Goal: Communication & Community: Answer question/provide support

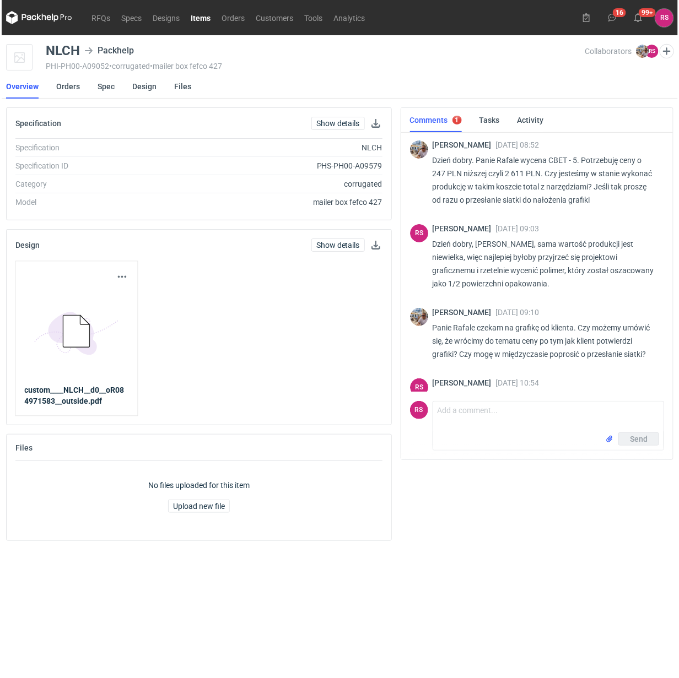
scroll to position [96, 0]
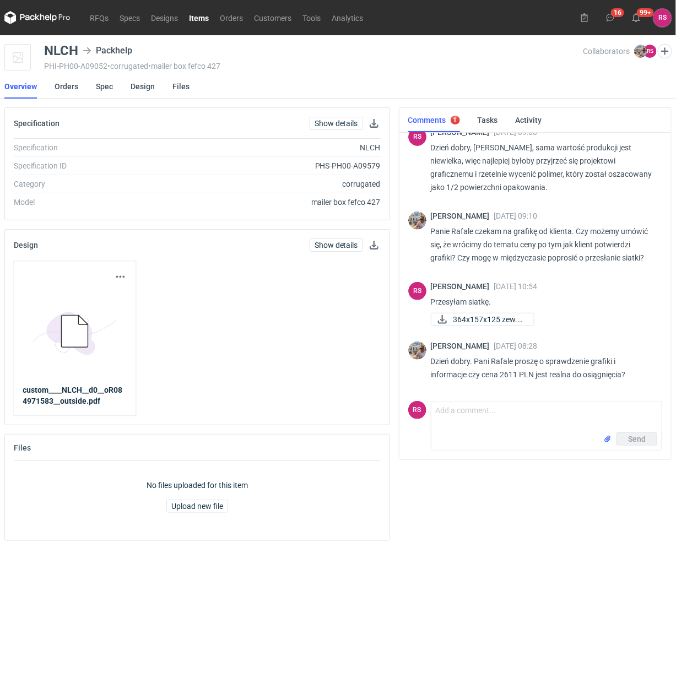
click at [601, 307] on p "Przesyłam siatkę." at bounding box center [542, 301] width 223 height 13
click at [371, 245] on button "button" at bounding box center [373, 245] width 13 height 13
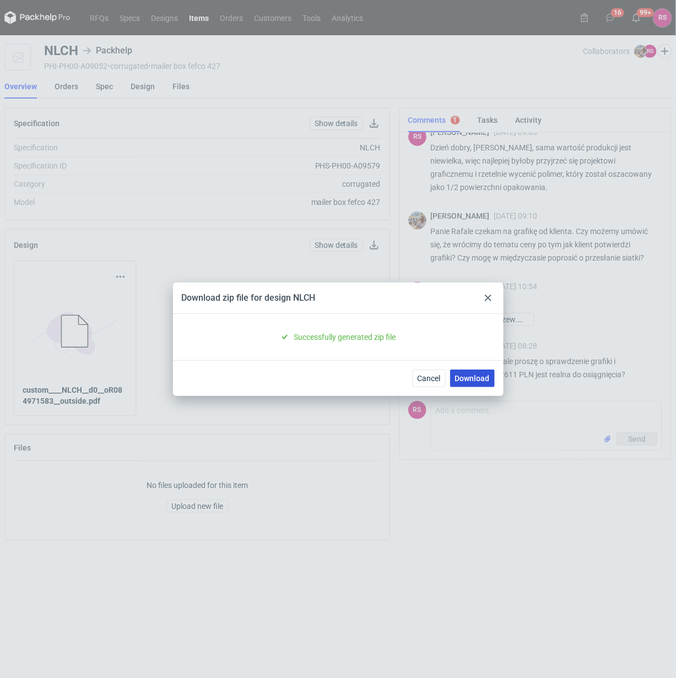
click at [472, 376] on link "Download" at bounding box center [472, 379] width 45 height 18
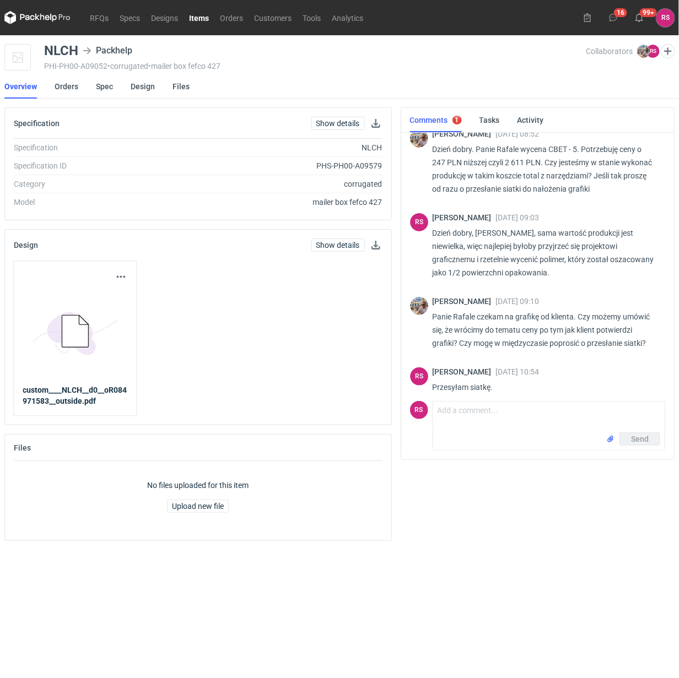
scroll to position [0, 0]
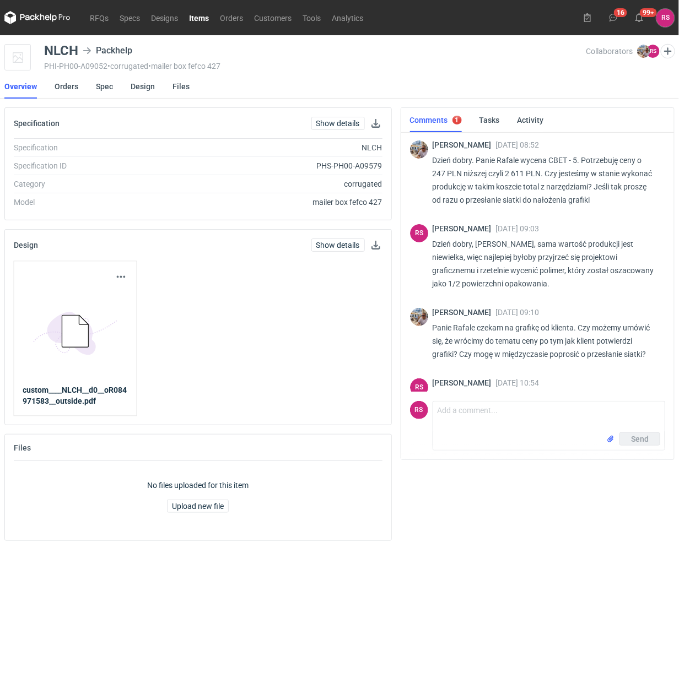
drag, startPoint x: 675, startPoint y: 255, endPoint x: 670, endPoint y: 261, distance: 7.8
click at [670, 261] on main "NLCH Packhelp PHI-PH00-A09052 • corrugated • mailer box fefco 427 Collaborators…" at bounding box center [339, 356] width 679 height 643
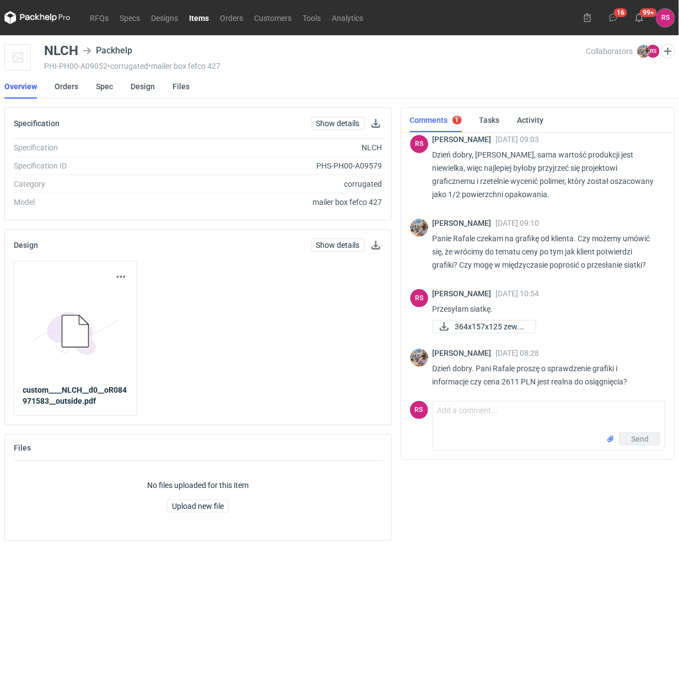
scroll to position [96, 0]
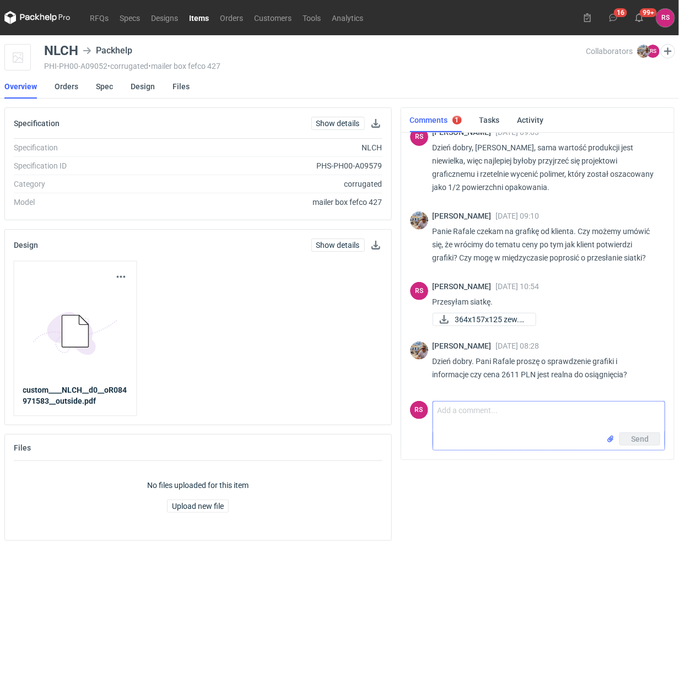
click at [525, 412] on textarea "Comment message" at bounding box center [548, 417] width 231 height 31
click at [615, 422] on textarea "Panie Michale, sprawdzamy koszt polimeru, ale już widać, że będzie on wyższy od…" at bounding box center [548, 417] width 231 height 31
click at [646, 419] on textarea "Panie Michale, sprawdzamy koszt polimeru, ale już widać, że będzie on wyższy od…" at bounding box center [548, 417] width 231 height 31
click at [617, 423] on textarea "Panie Michale, sprawdzamy koszt polimeru, ale już widać, że będzie on wyższy od…" at bounding box center [548, 417] width 231 height 31
click at [638, 423] on textarea "Panie Michale, sprawdzamy koszt polimeru, ale już widać, że będzie on wyższy od…" at bounding box center [548, 417] width 231 height 31
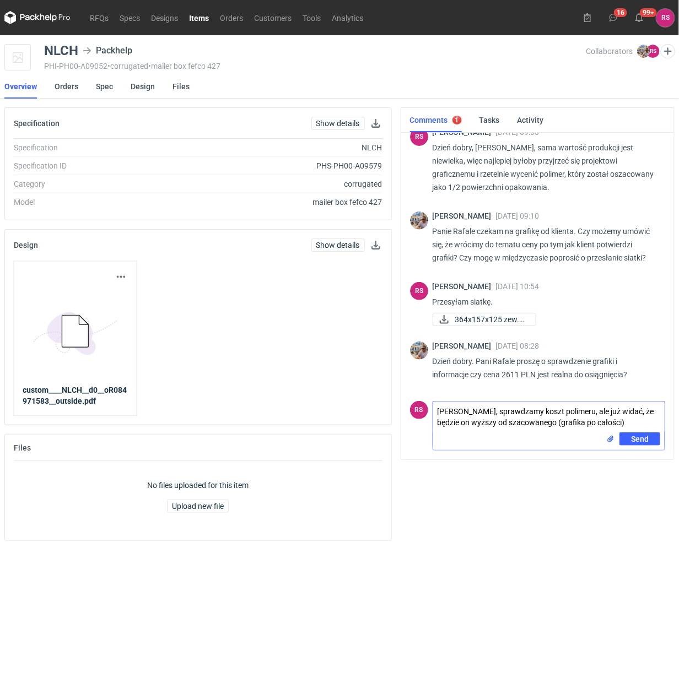
click at [593, 423] on textarea "Panie Michale, sprawdzamy koszt polimeru, ale już widać, że będzie on wyższy od…" at bounding box center [548, 417] width 231 height 31
click at [610, 420] on textarea "Panie Michale, sprawdzamy koszt polimeru, ale już widać, że będzie on wyższy od…" at bounding box center [548, 417] width 231 height 31
type textarea "Panie Michale, sprawdzamy koszt polimeru, ale już widać, że będzie on wyższy od…"
click at [638, 437] on span "Send" at bounding box center [640, 439] width 18 height 8
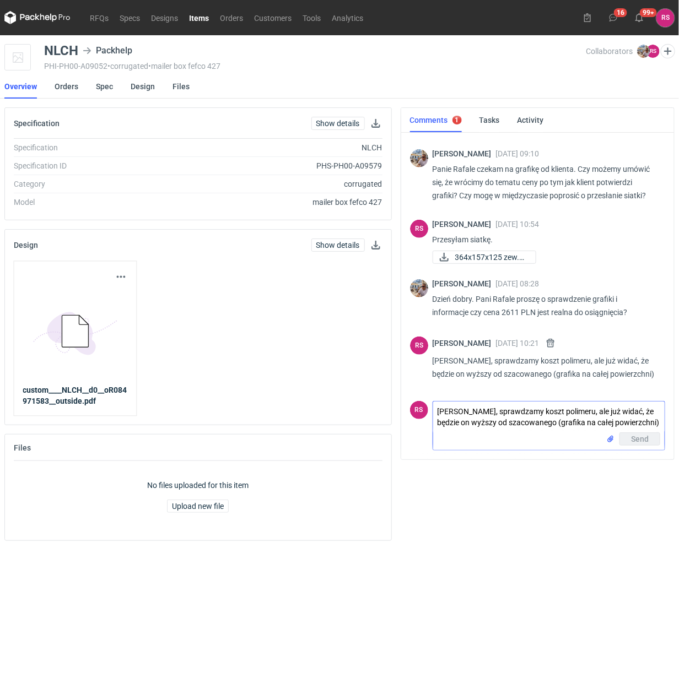
scroll to position [167, 0]
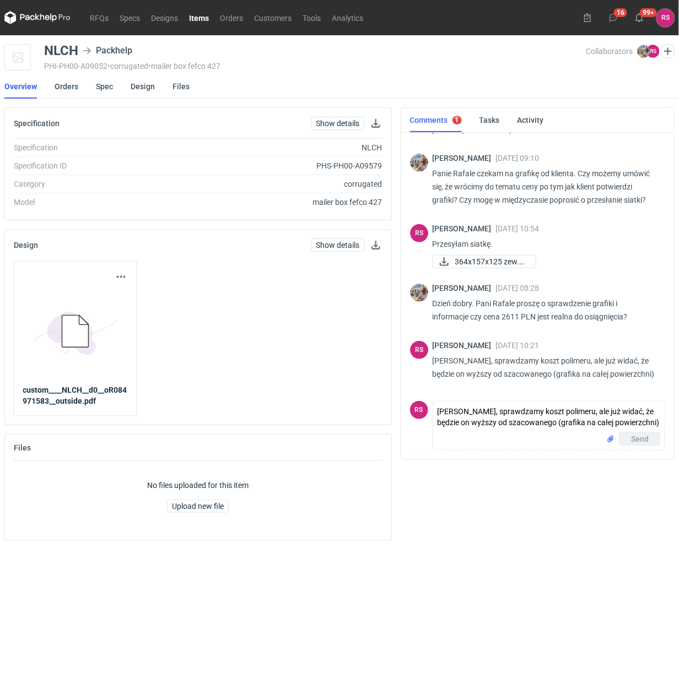
click at [191, 17] on link "Items" at bounding box center [198, 17] width 31 height 13
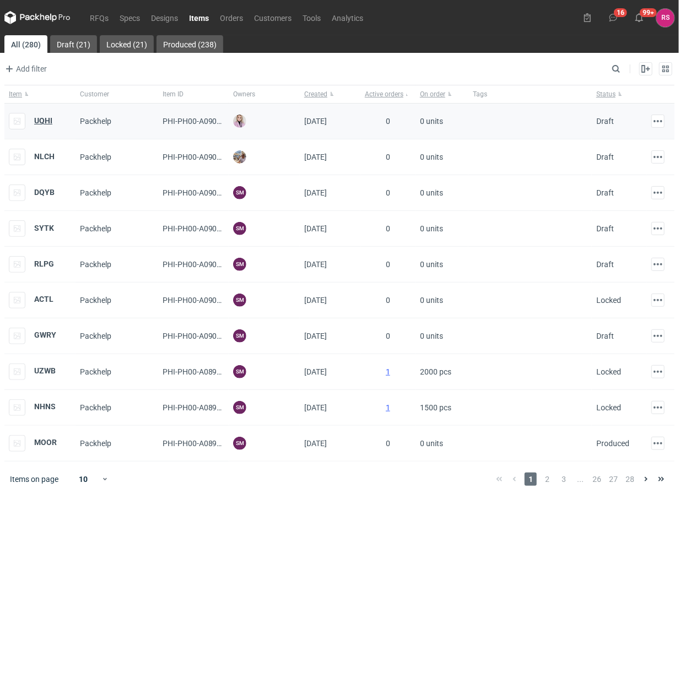
click at [47, 123] on strong "UQHI" at bounding box center [43, 120] width 18 height 9
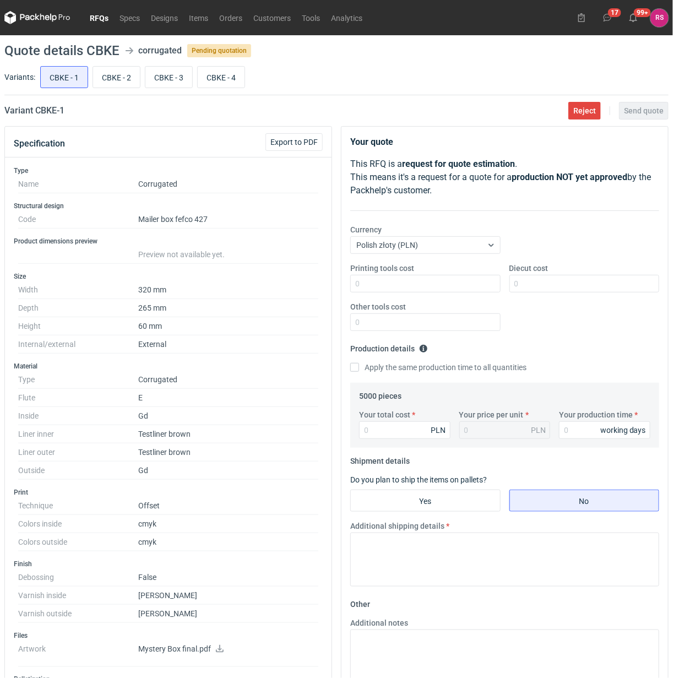
click at [98, 17] on link "RFQs" at bounding box center [99, 17] width 30 height 13
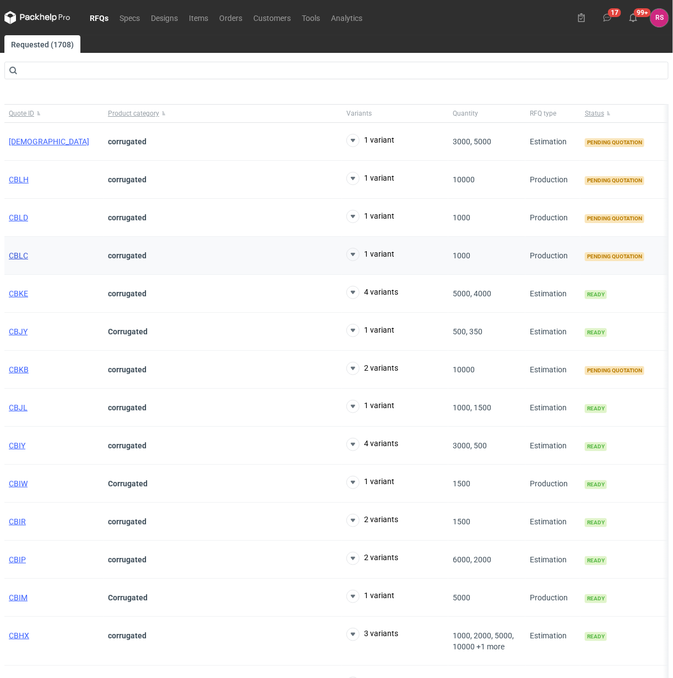
click at [19, 257] on span "CBLC" at bounding box center [18, 255] width 19 height 9
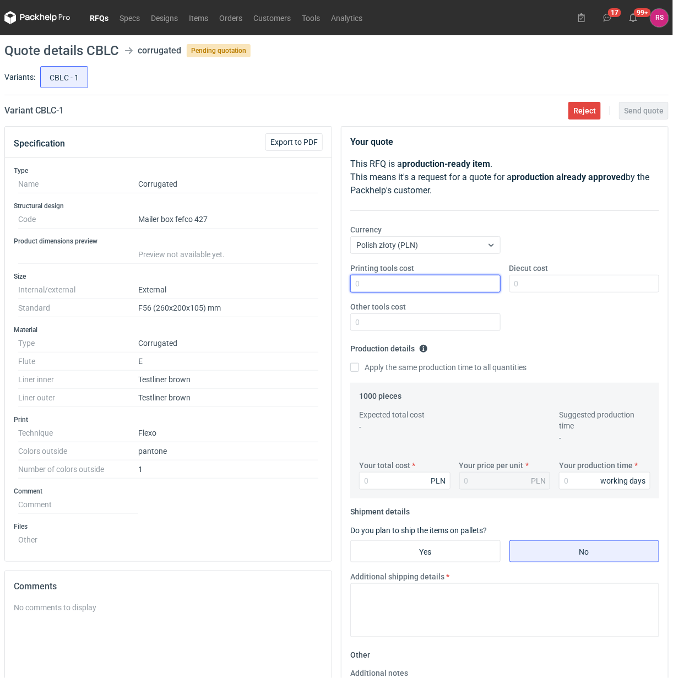
click at [416, 283] on input "Printing tools cost" at bounding box center [425, 284] width 150 height 18
type input "900"
type input "500"
click at [350, 363] on input "Apply the same production time to all quantities" at bounding box center [354, 367] width 9 height 9
checkbox input "true"
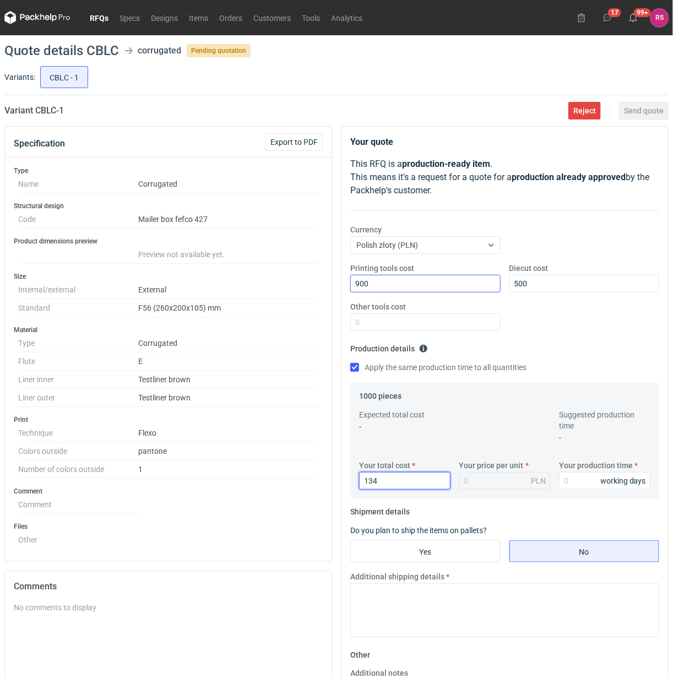
type input "1340"
type input "1.34"
type input "1340"
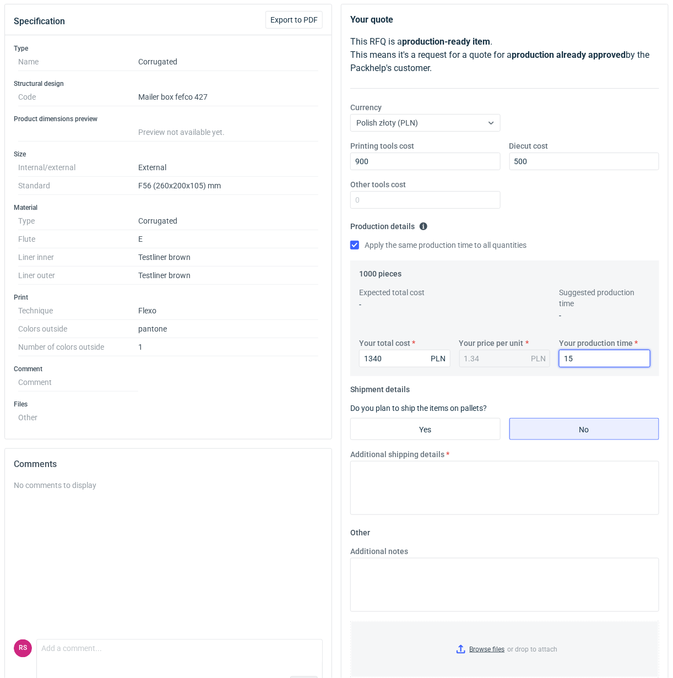
scroll to position [159, 0]
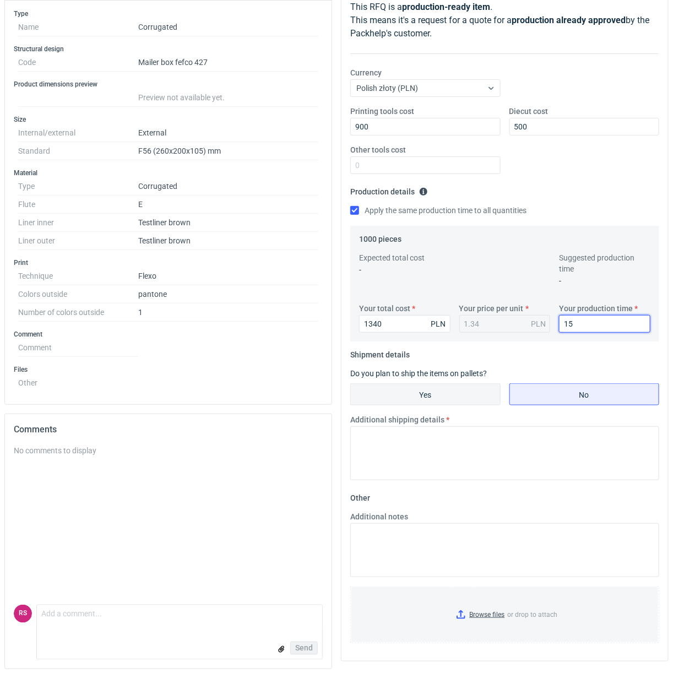
type input "15"
click at [438, 397] on input "Yes" at bounding box center [425, 394] width 149 height 21
radio input "true"
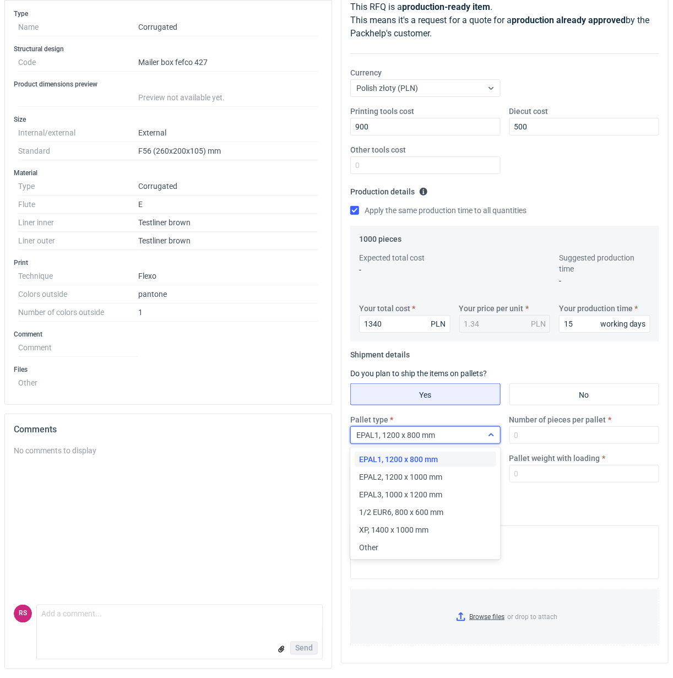
click at [489, 435] on icon at bounding box center [491, 435] width 9 height 9
click at [364, 544] on span "Other" at bounding box center [368, 547] width 19 height 11
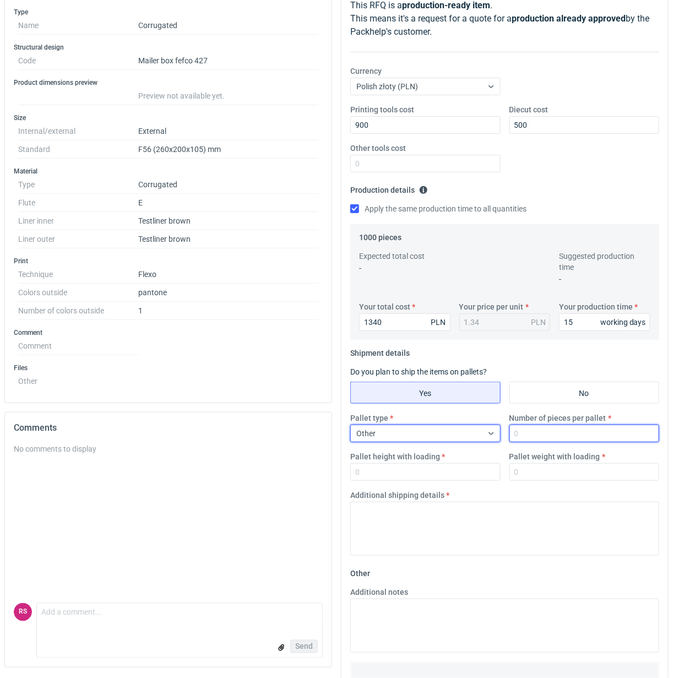
click at [546, 436] on input "Number of pieces per pallet" at bounding box center [585, 434] width 150 height 18
type input "1000"
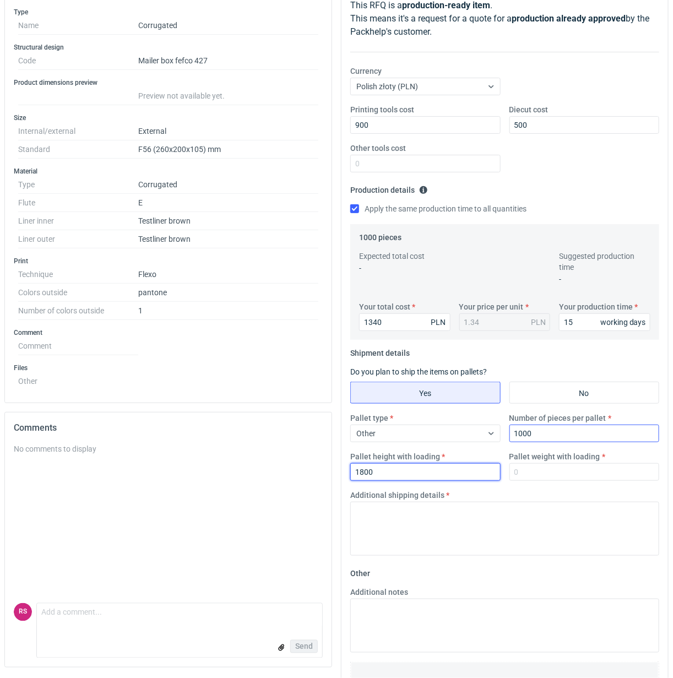
type input "1800"
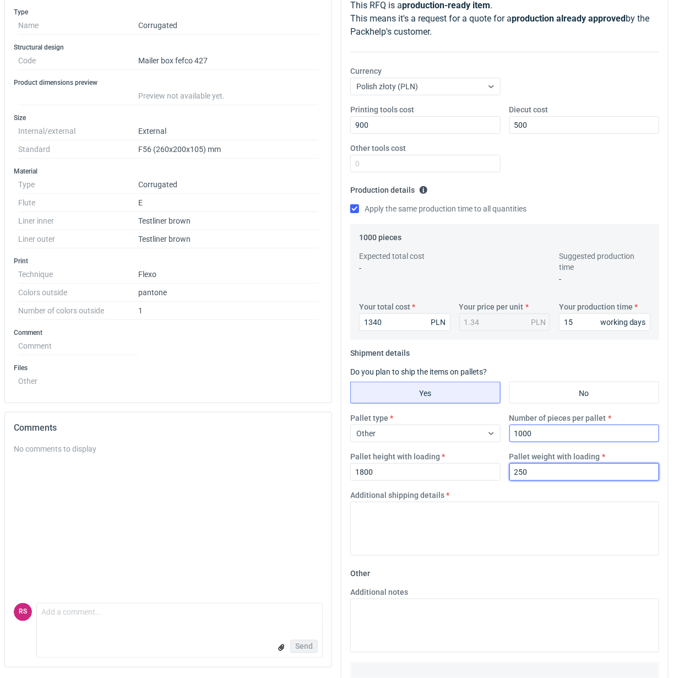
type input "250"
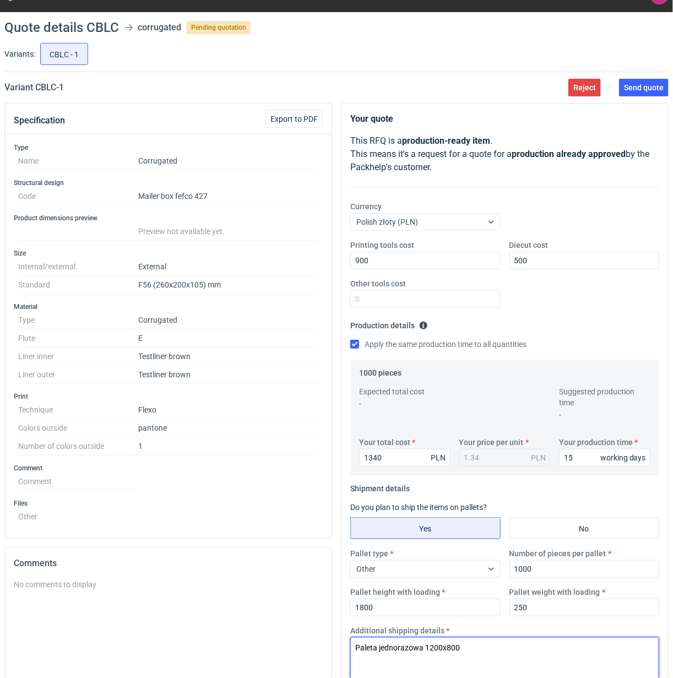
scroll to position [19, 0]
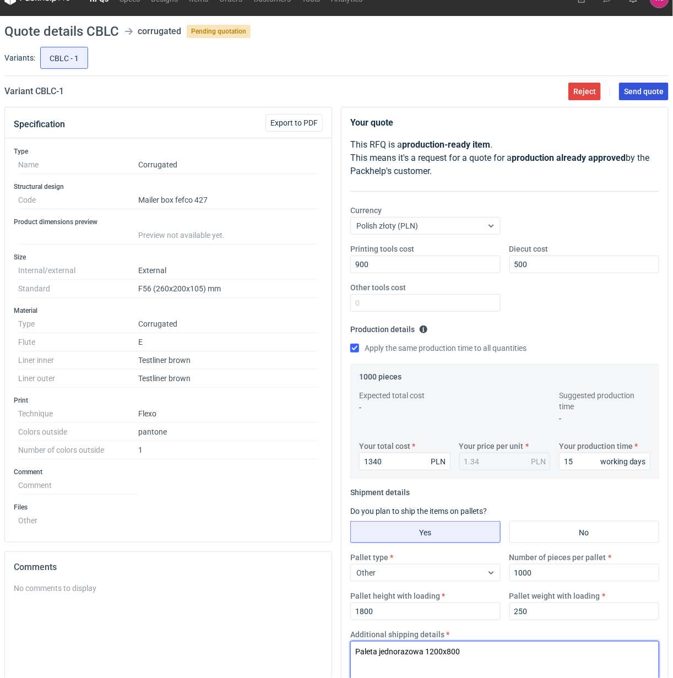
type textarea "Paleta jednorazowa 1200x800"
click at [645, 93] on span "Send quote" at bounding box center [644, 92] width 40 height 8
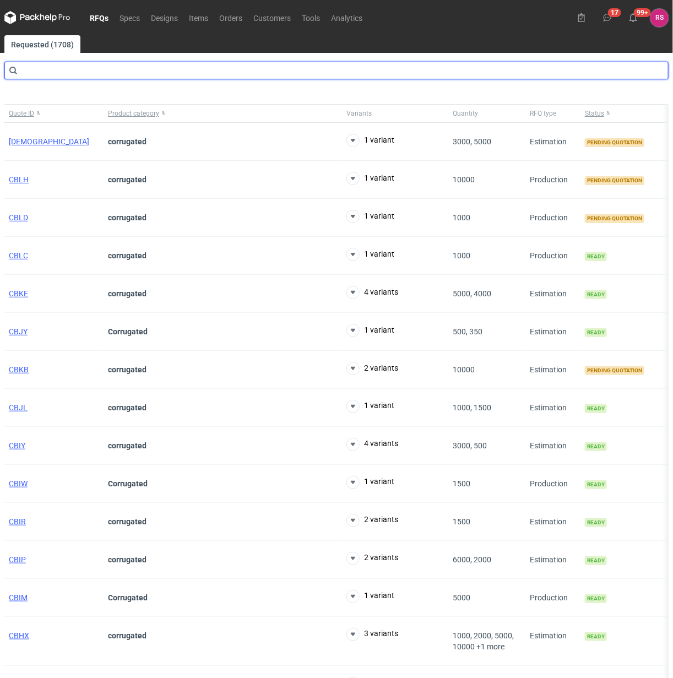
click at [73, 71] on input "text" at bounding box center [336, 71] width 664 height 18
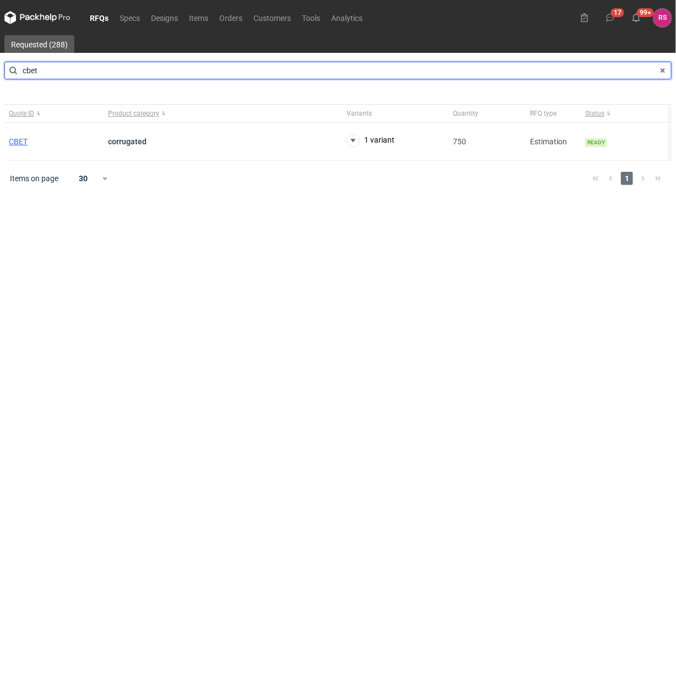
type input "cbet"
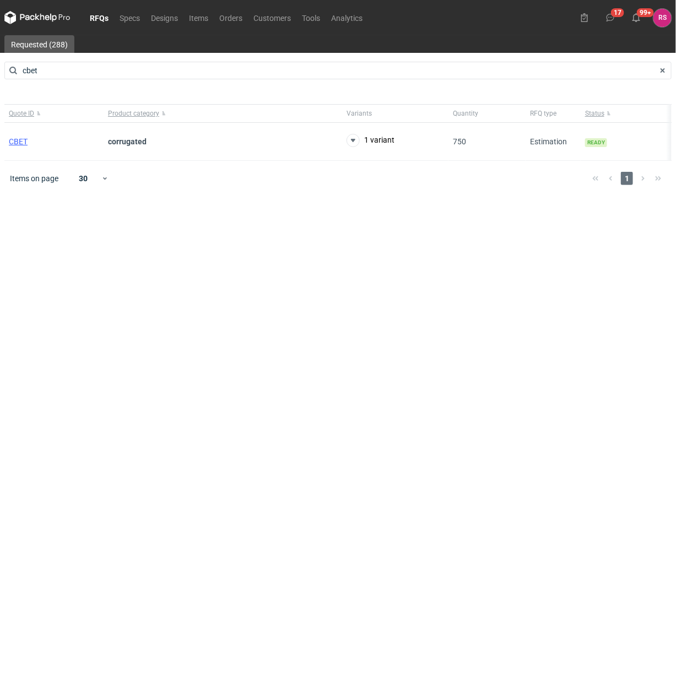
click at [97, 15] on link "RFQs" at bounding box center [99, 17] width 30 height 13
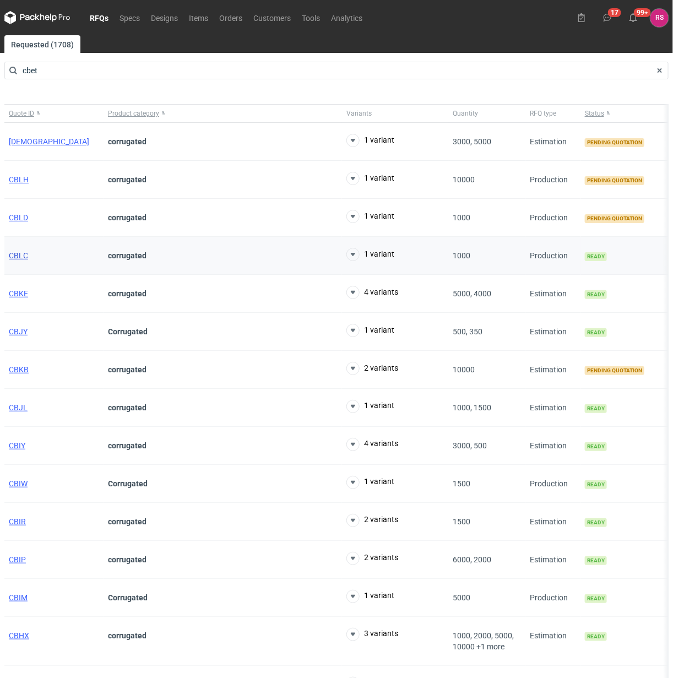
click at [21, 256] on span "CBLC" at bounding box center [18, 255] width 19 height 9
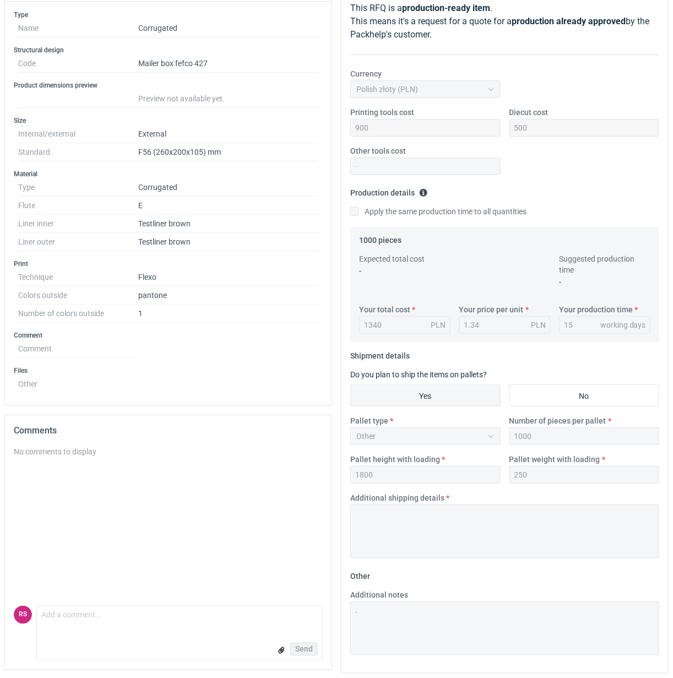
scroll to position [161, 0]
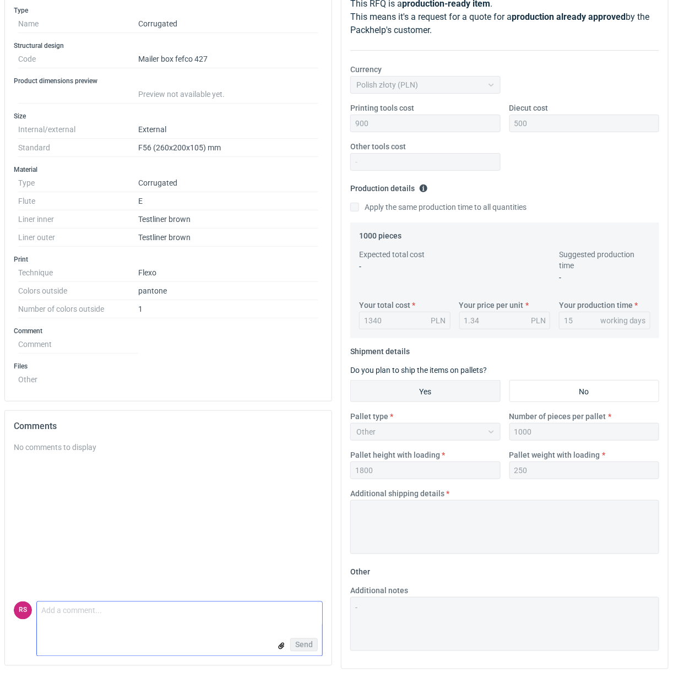
click at [126, 620] on textarea "Comment message" at bounding box center [179, 613] width 285 height 23
type textarea "Okazuje się, że mamy ten wykrojnik."
click at [301, 645] on span "Send" at bounding box center [304, 645] width 18 height 8
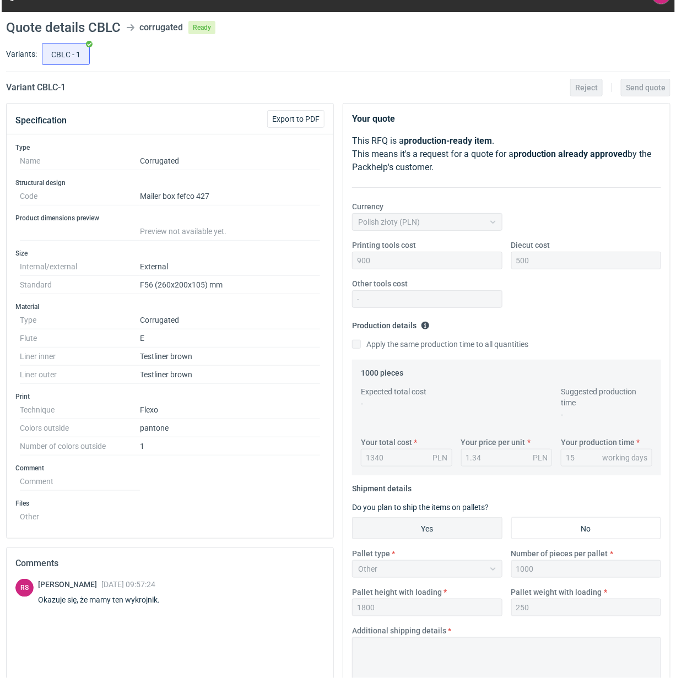
scroll to position [0, 0]
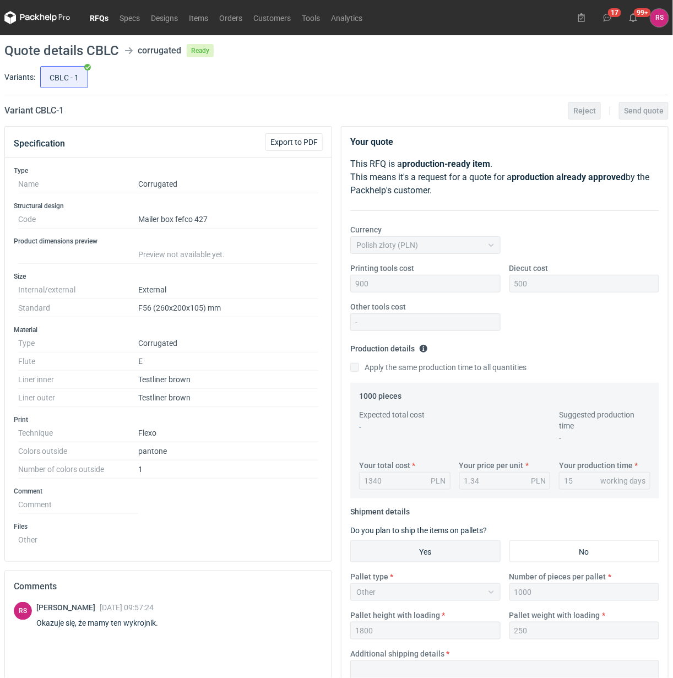
click at [98, 14] on link "RFQs" at bounding box center [99, 17] width 30 height 13
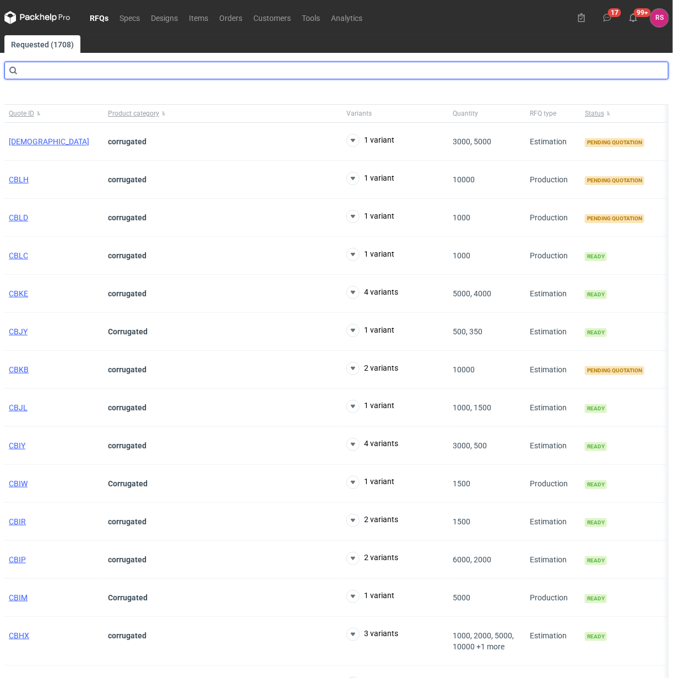
click at [144, 74] on input "text" at bounding box center [336, 71] width 664 height 18
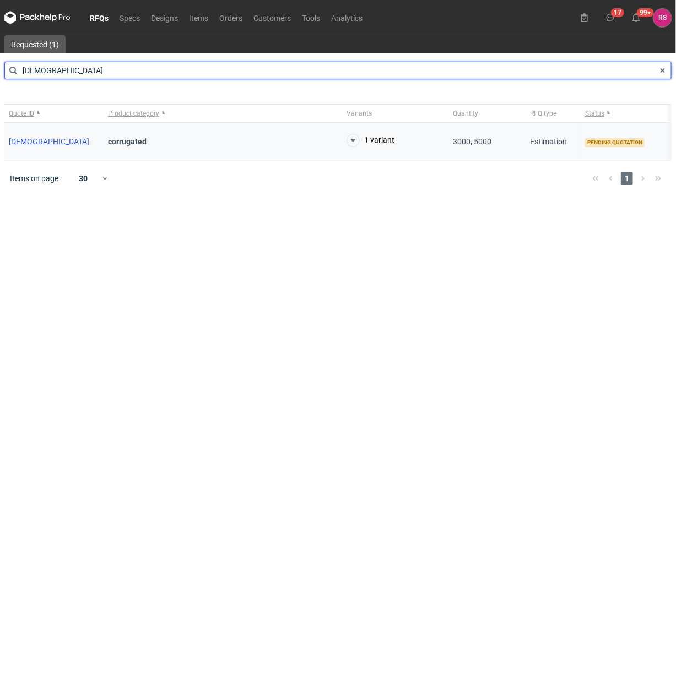
type input "[DEMOGRAPHIC_DATA]"
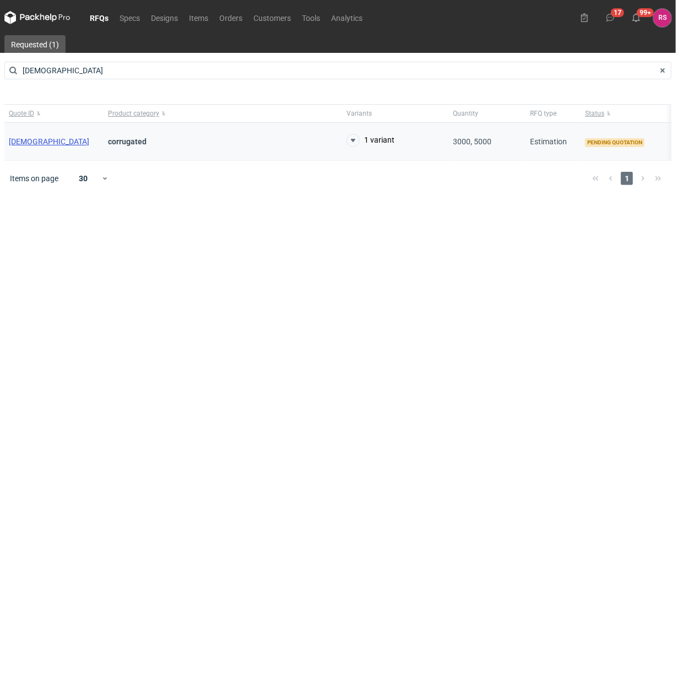
click at [17, 139] on span "[DEMOGRAPHIC_DATA]" at bounding box center [49, 141] width 80 height 9
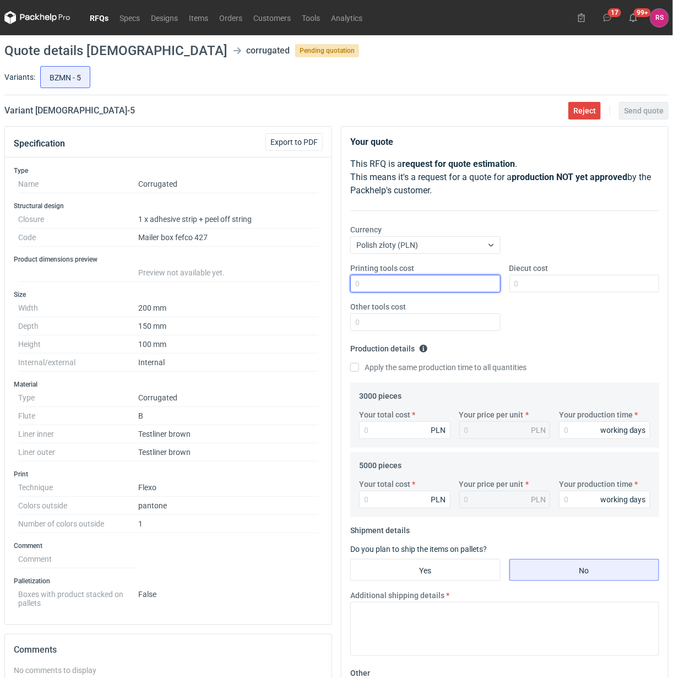
click at [453, 284] on input "Printing tools cost" at bounding box center [425, 284] width 150 height 18
type input "1300"
type input "900"
click at [350, 363] on input "Apply the same production time to all quantities" at bounding box center [354, 367] width 9 height 9
checkbox input "true"
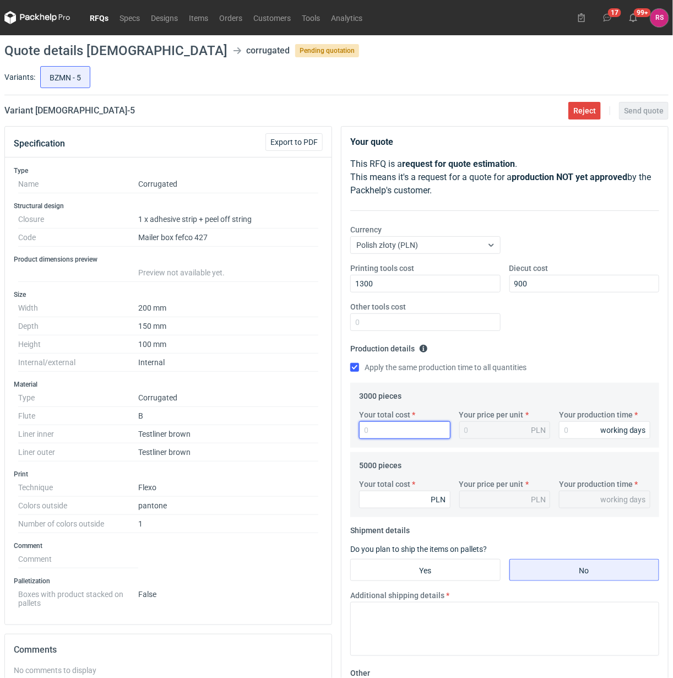
click at [405, 429] on input "Your total cost" at bounding box center [404, 430] width 91 height 18
type input "4500"
type input "1.5"
type input "4500"
type input "1"
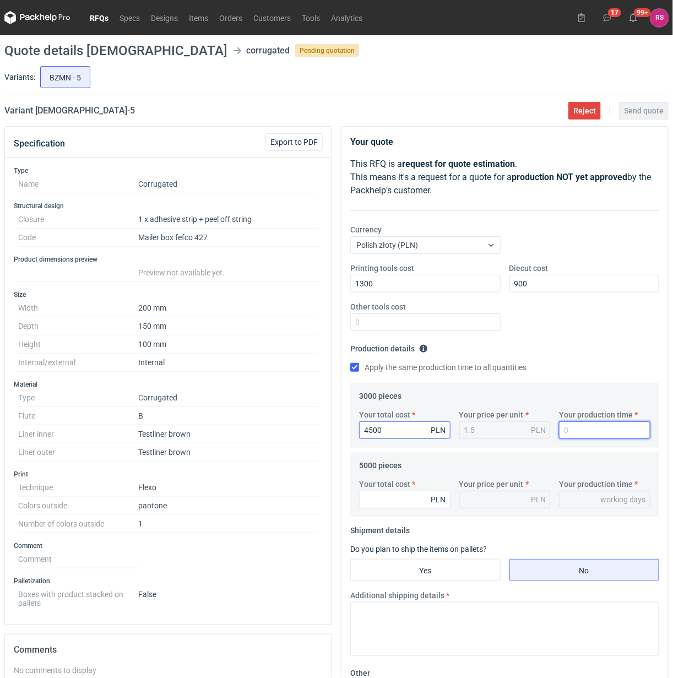
type input "1"
type input "15"
click at [582, 431] on input "15" at bounding box center [604, 430] width 91 height 18
type input "1"
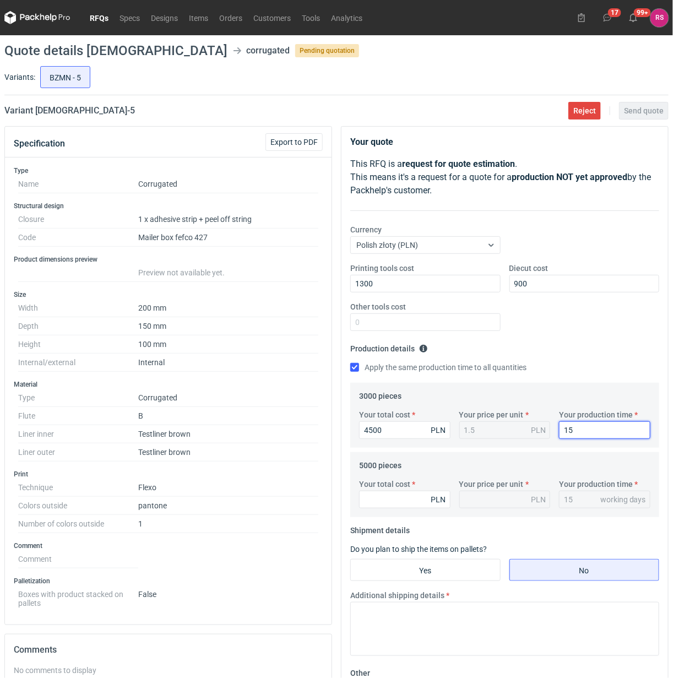
type input "1"
type input "12"
click at [400, 496] on input "Your total cost" at bounding box center [404, 500] width 91 height 18
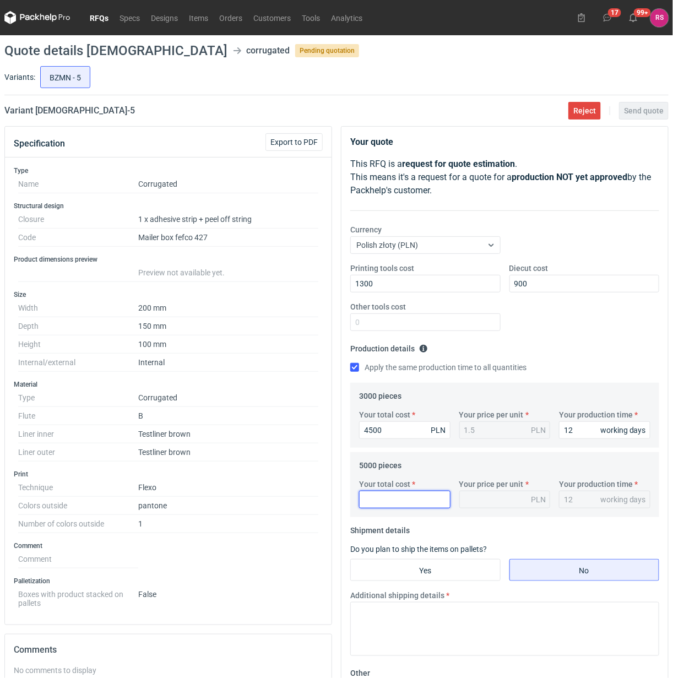
click at [413, 500] on input "Your total cost" at bounding box center [404, 500] width 91 height 18
type input "6850"
type input "1.37"
type input "6850"
click at [431, 569] on input "Yes" at bounding box center [425, 570] width 149 height 21
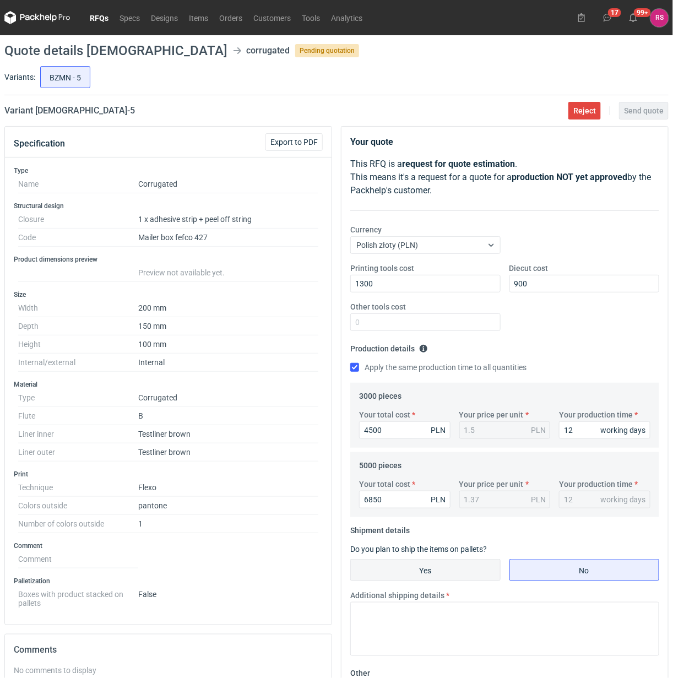
radio input "true"
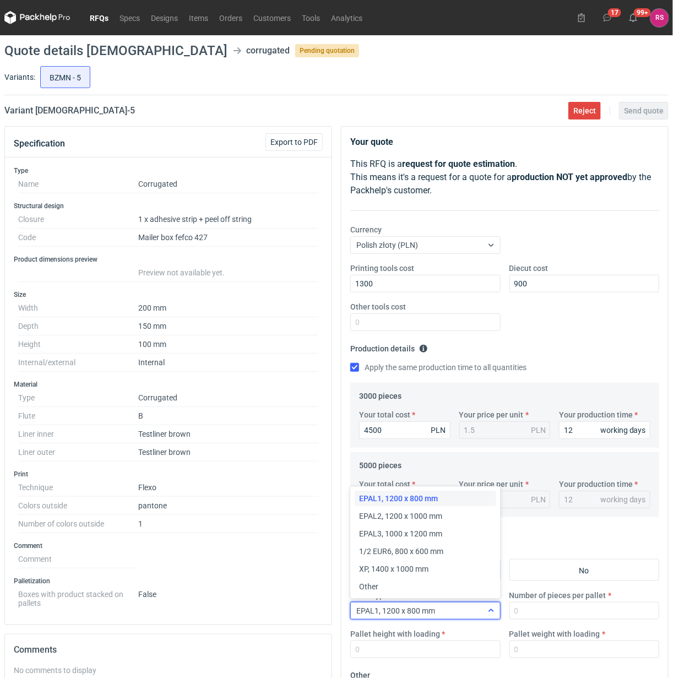
click at [489, 612] on icon at bounding box center [491, 611] width 9 height 9
click at [402, 593] on div "Other" at bounding box center [425, 586] width 141 height 15
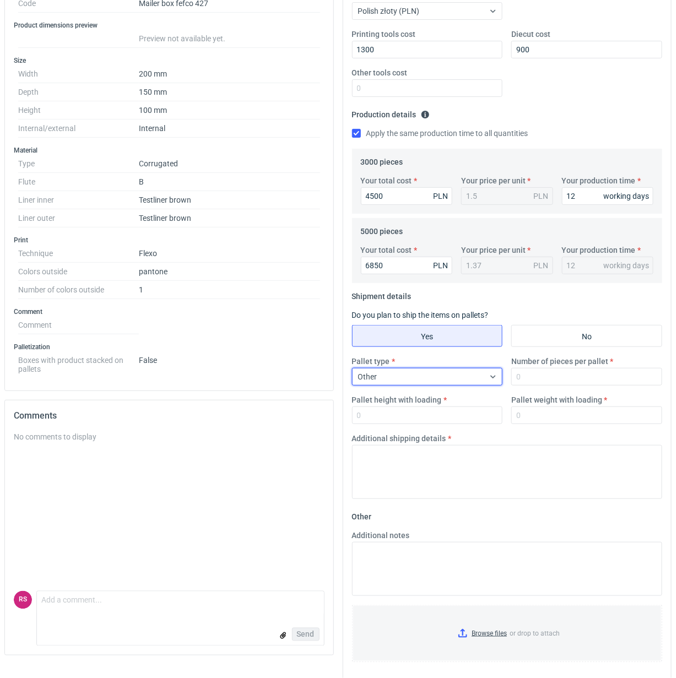
scroll to position [247, 0]
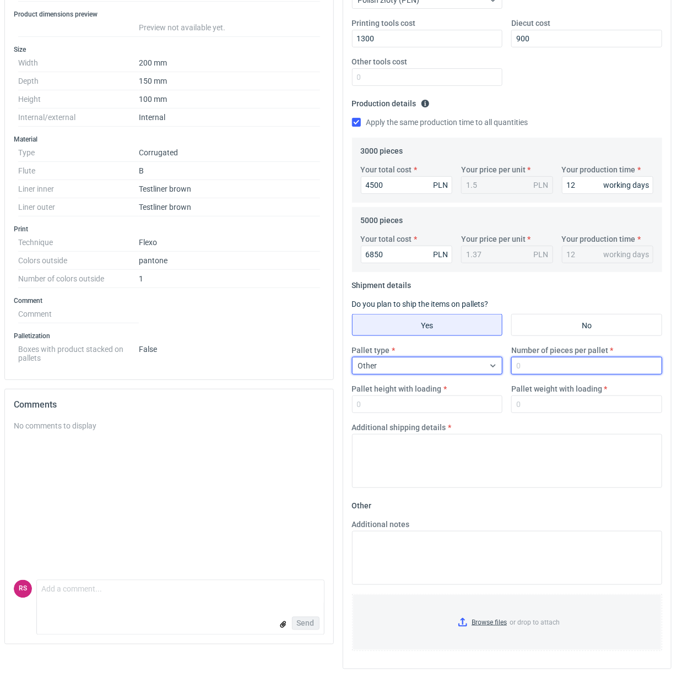
click at [554, 372] on input "Number of pieces per pallet" at bounding box center [586, 366] width 151 height 18
type input "600"
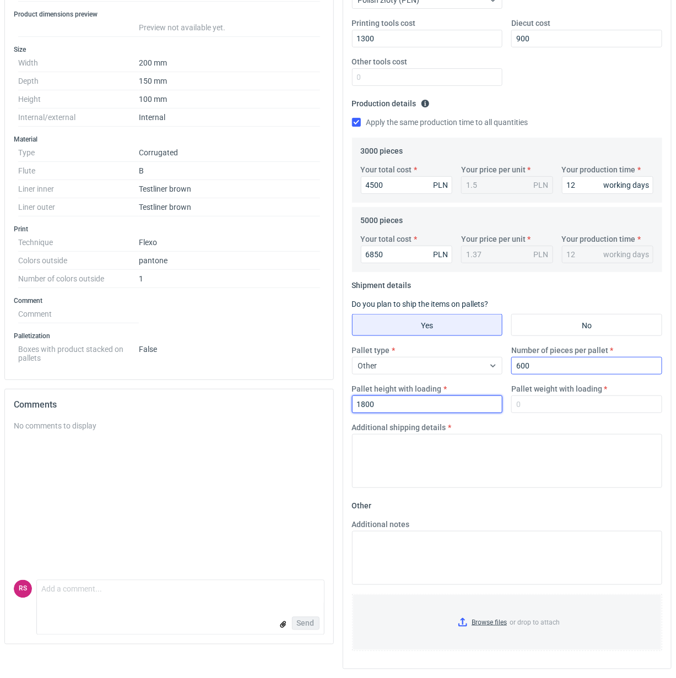
type input "1800"
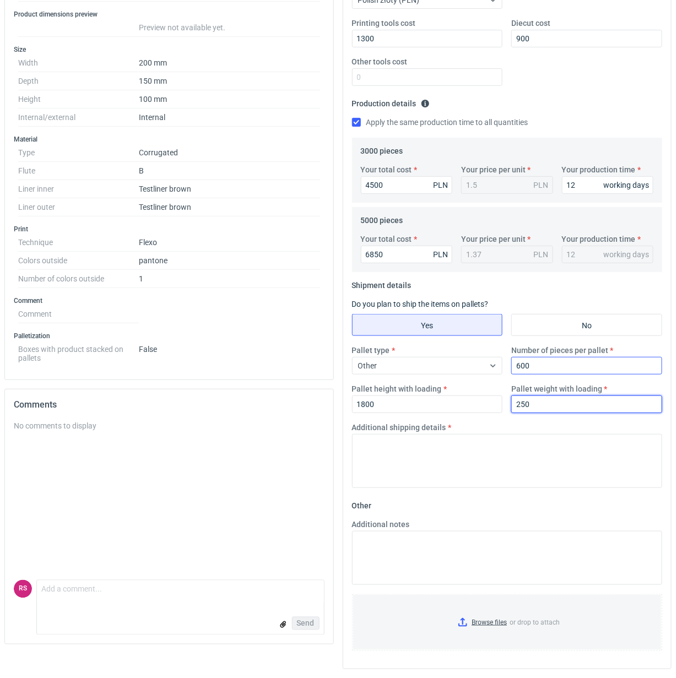
type input "250"
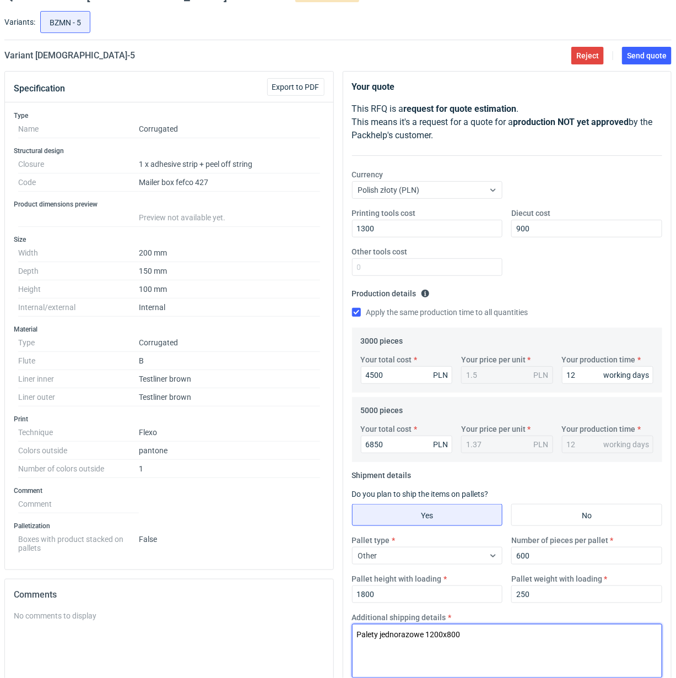
scroll to position [42, 0]
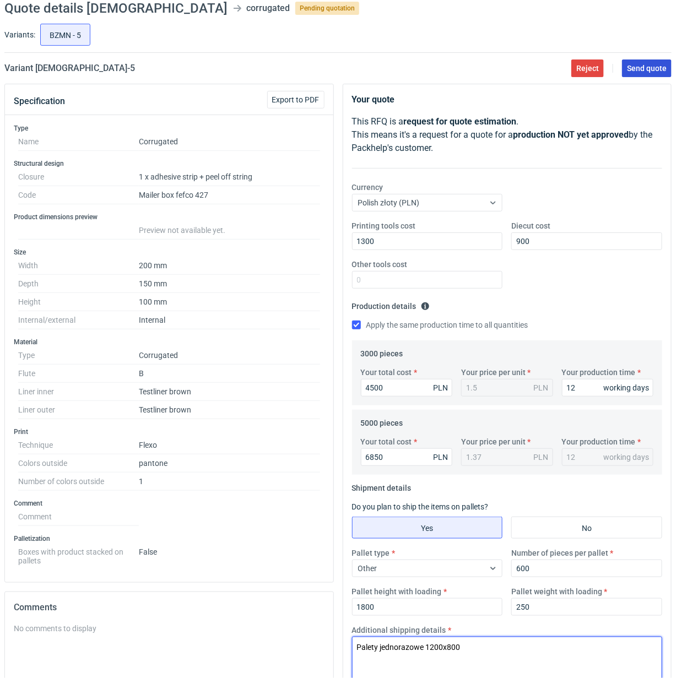
type textarea "Palety jednorazowe 1200x800"
click at [648, 71] on span "Send quote" at bounding box center [647, 68] width 40 height 8
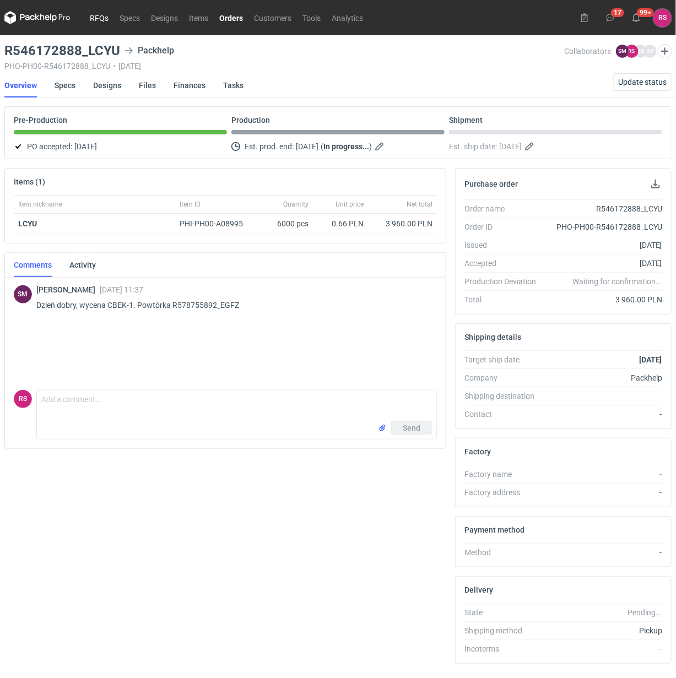
click at [96, 17] on link "RFQs" at bounding box center [99, 17] width 30 height 13
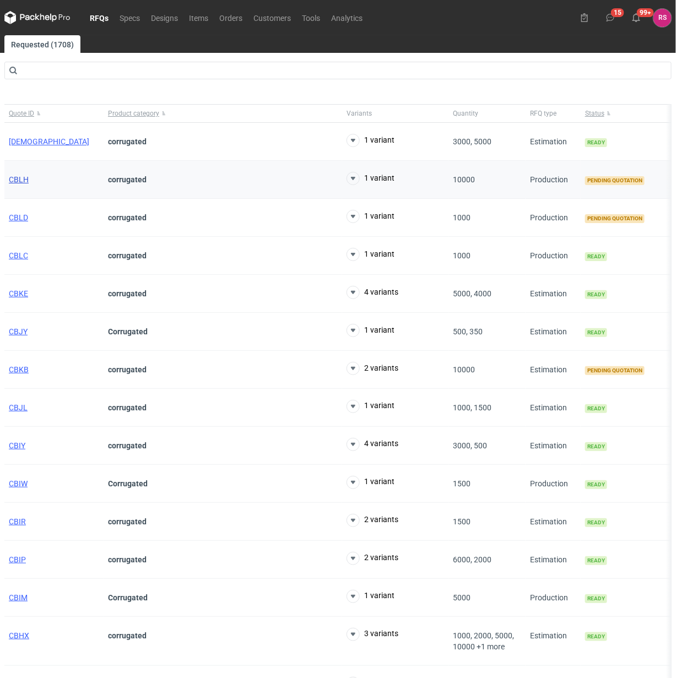
click at [21, 180] on span "CBLH" at bounding box center [19, 179] width 20 height 9
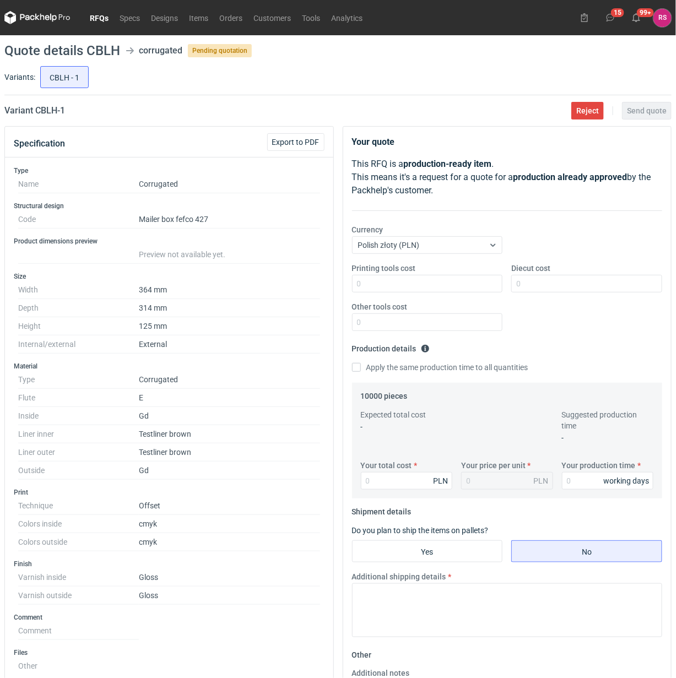
drag, startPoint x: 673, startPoint y: 275, endPoint x: 669, endPoint y: 323, distance: 48.1
click at [669, 323] on div "Your quote This RFQ is a production-ready item . This means it's a request for …" at bounding box center [507, 543] width 338 height 835
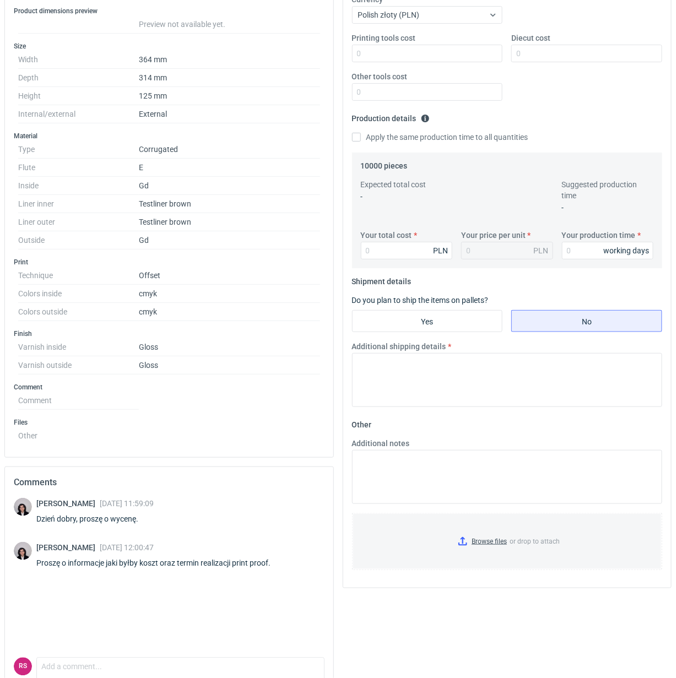
scroll to position [234, 0]
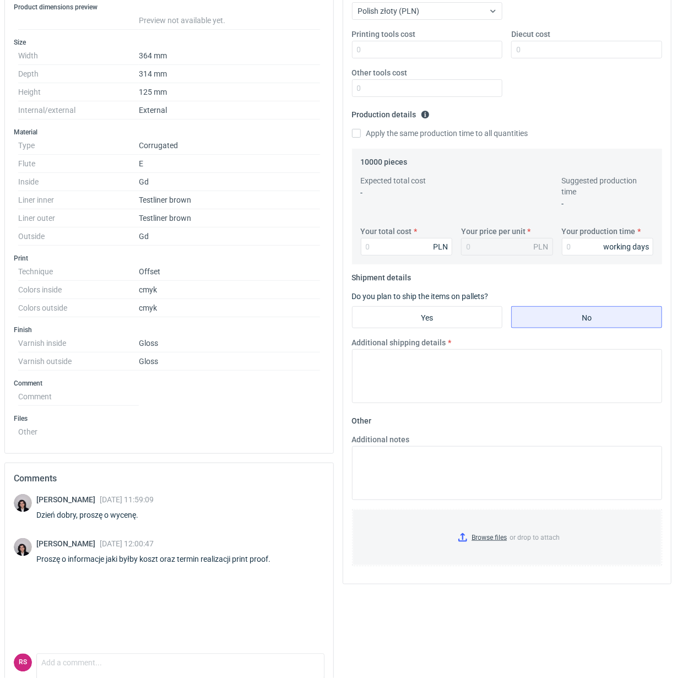
click at [252, 313] on dd "cmyk" at bounding box center [229, 308] width 181 height 18
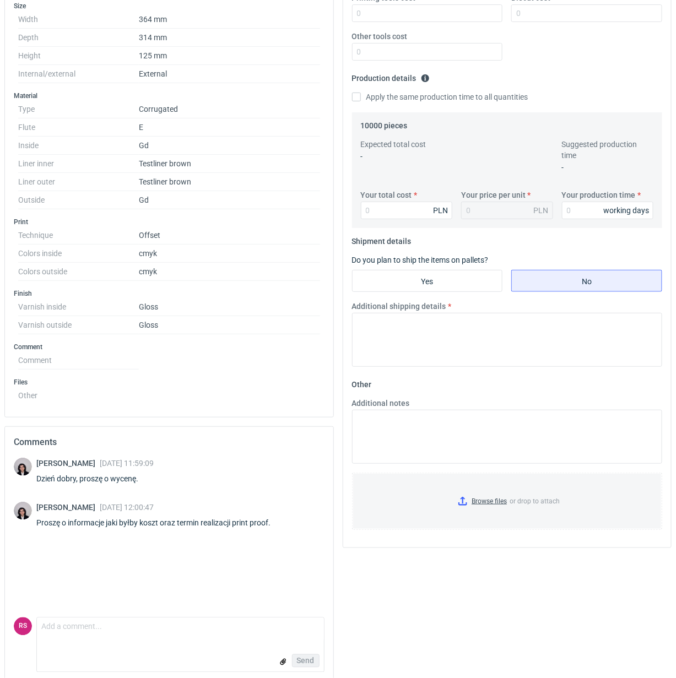
scroll to position [272, 0]
click at [128, 634] on textarea "Comment message" at bounding box center [180, 628] width 287 height 23
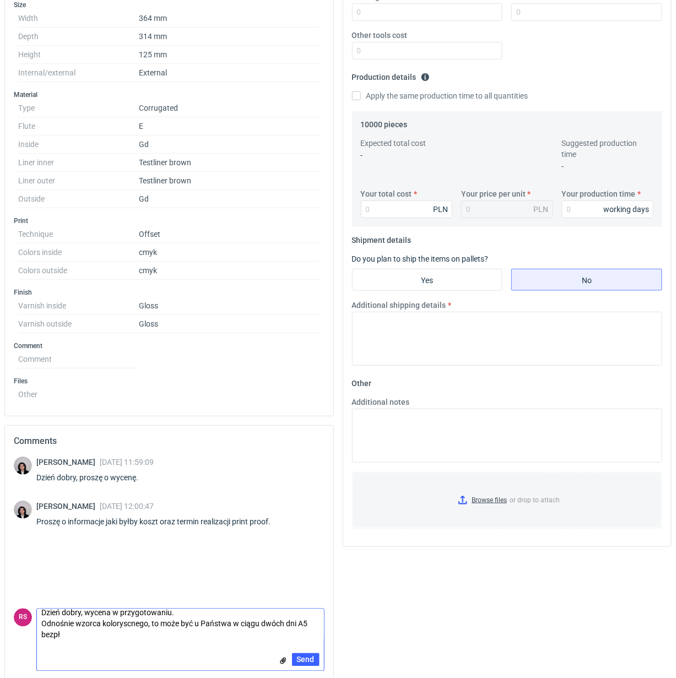
scroll to position [0, 0]
drag, startPoint x: 124, startPoint y: 621, endPoint x: 126, endPoint y: 644, distance: 22.1
click at [126, 644] on form "Comment message Dzień dobry, wycena w przygotowaniu. Odnośnie wzorca koloryscne…" at bounding box center [180, 635] width 288 height 74
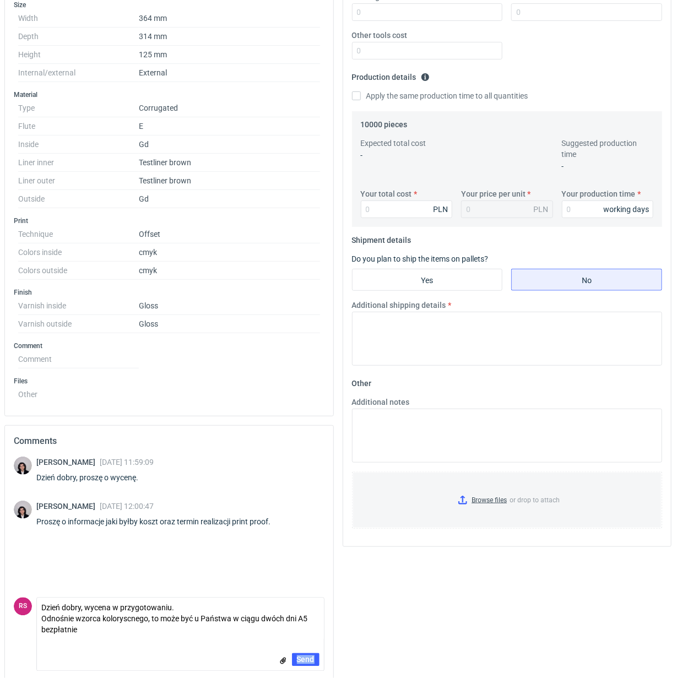
click at [126, 644] on form "Comment message Dzień dobry, wycena w przygotowaniu. Odnośnie wzorca koloryscne…" at bounding box center [180, 635] width 288 height 74
click at [127, 620] on textarea "Dzień dobry, wycena w przygotowaniu. Odnośnie wzorca koloryscnego, to może być …" at bounding box center [180, 619] width 287 height 42
click at [172, 638] on textarea "Dzień dobry, wycena w przygotowaniu. Odnośnie wzorca kolorystycznego, to może b…" at bounding box center [180, 619] width 287 height 42
type textarea "Dzień dobry, wycena w przygotowaniu. Odnośnie wzorca kolorystycznego, to może b…"
click at [305, 660] on span "Send" at bounding box center [306, 660] width 18 height 8
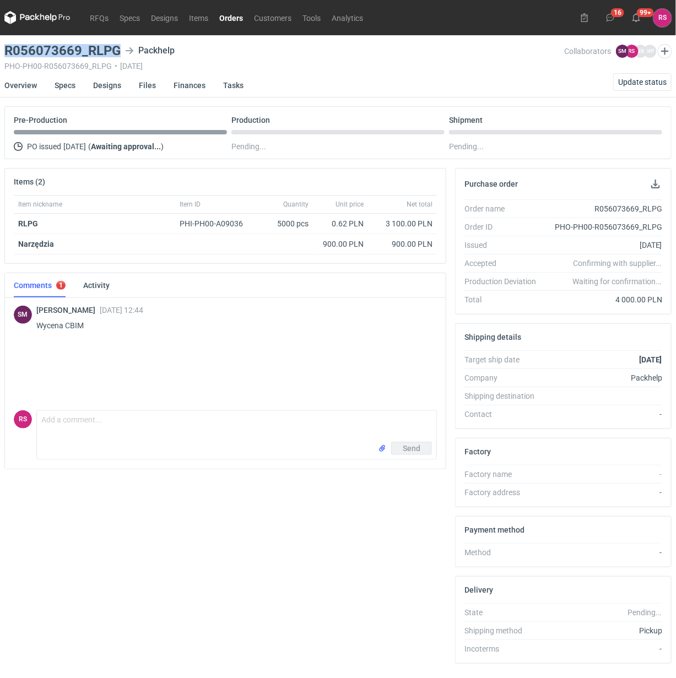
drag, startPoint x: 118, startPoint y: 50, endPoint x: -19, endPoint y: 55, distance: 137.3
click at [0, 55] on html "RFQs Specs Designs Items Orders Customers Tools Analytics 16 99+ RS Rafał Stani…" at bounding box center [338, 339] width 676 height 678
copy h3 "R056073669_RLPG"
click at [653, 183] on button "button" at bounding box center [655, 183] width 13 height 13
click at [71, 87] on link "Specs" at bounding box center [65, 85] width 21 height 24
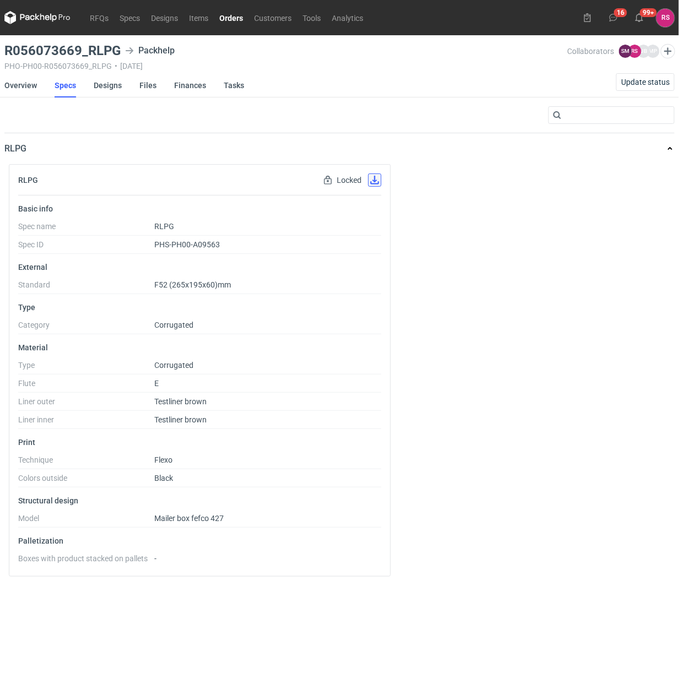
click at [371, 181] on button "button" at bounding box center [374, 180] width 13 height 13
click at [111, 89] on link "Designs" at bounding box center [108, 85] width 28 height 24
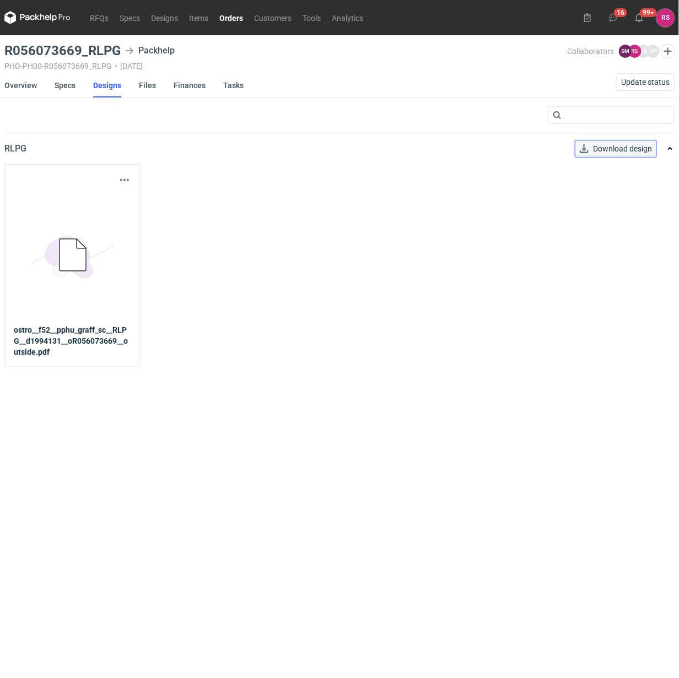
click at [621, 147] on span "Download design" at bounding box center [622, 149] width 59 height 8
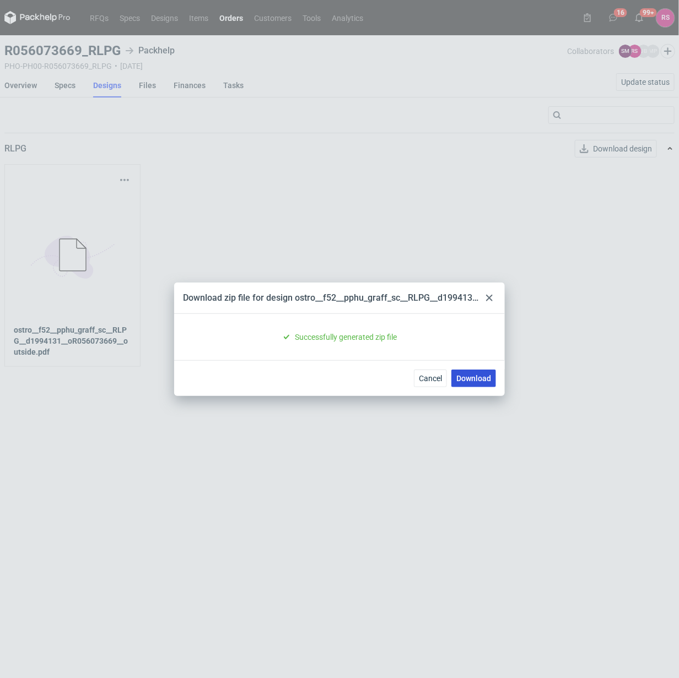
click at [475, 375] on link "Download" at bounding box center [473, 379] width 45 height 18
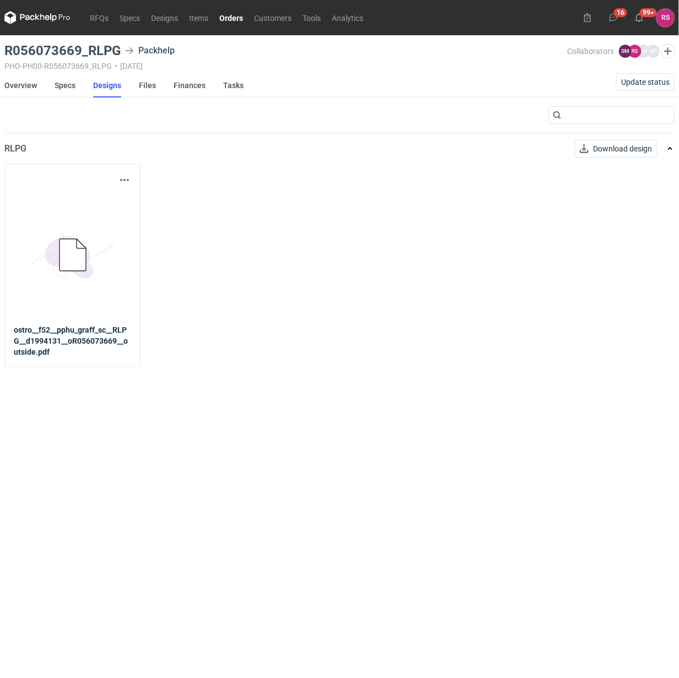
click at [234, 15] on link "Orders" at bounding box center [231, 17] width 35 height 13
